Goal: Complete application form

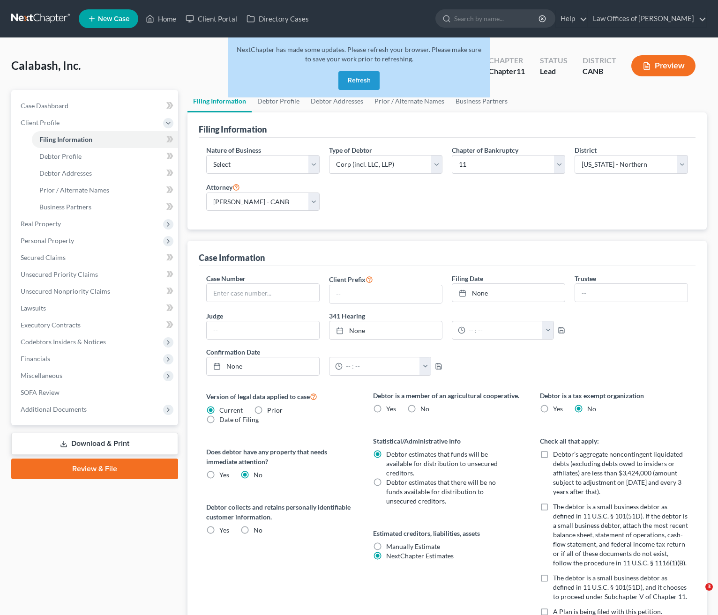
select select "1"
select select "9"
select select "0"
click at [361, 77] on button "Refresh" at bounding box center [358, 80] width 41 height 19
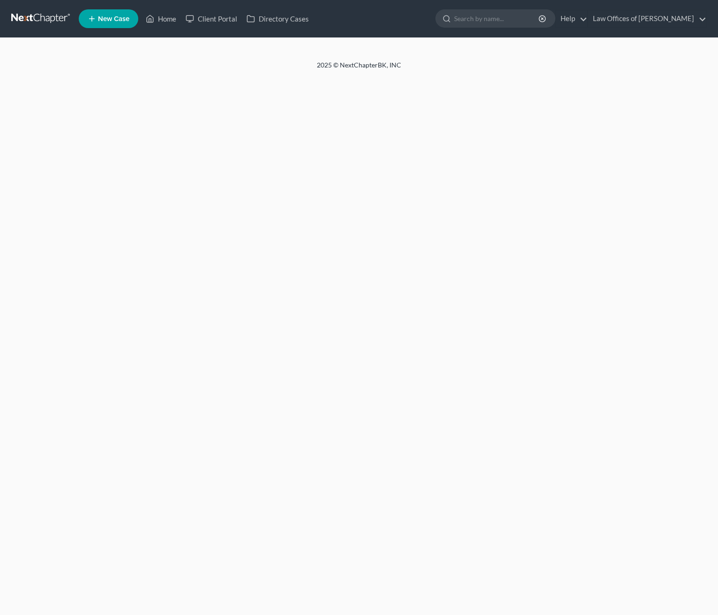
select select "1"
